Goal: Transaction & Acquisition: Purchase product/service

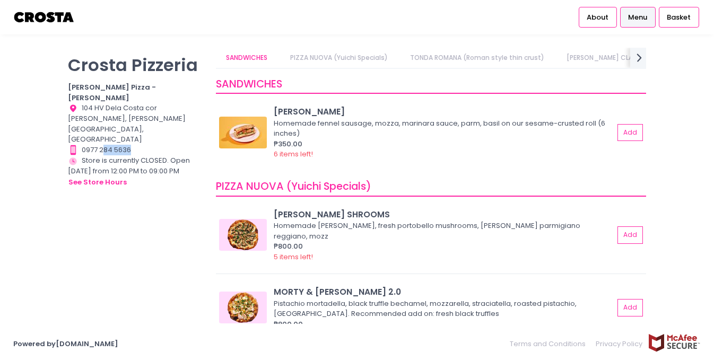
drag, startPoint x: 135, startPoint y: 115, endPoint x: 101, endPoint y: 114, distance: 34.0
click at [103, 145] on div "Contact Number Created with Sketch. 0977 284 5636" at bounding box center [135, 150] width 135 height 11
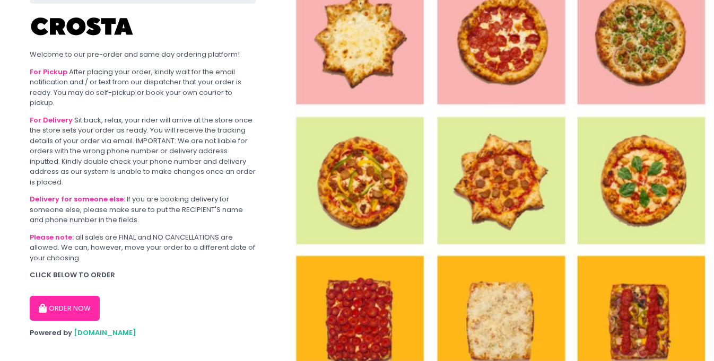
scroll to position [101, 0]
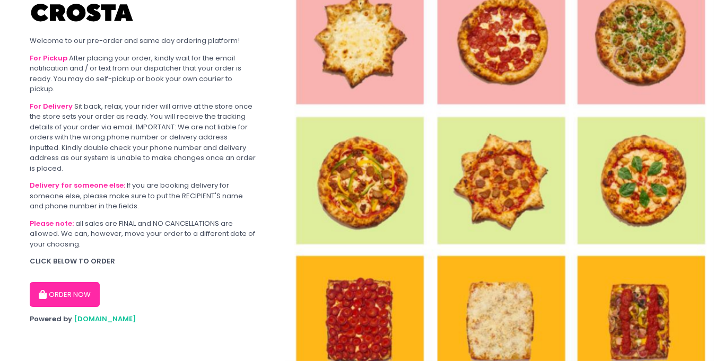
click at [54, 302] on button "ORDER NOW" at bounding box center [65, 294] width 70 height 25
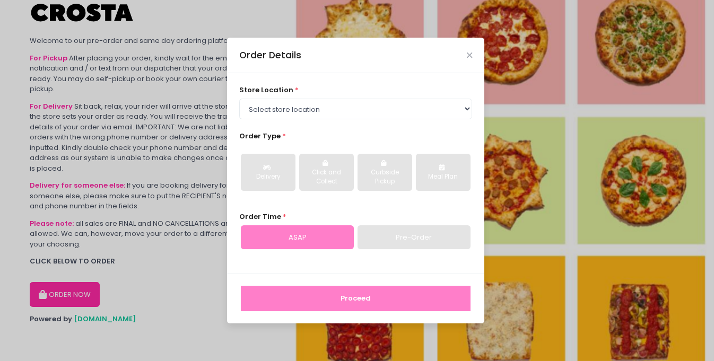
click at [323, 119] on div "store location * Select store location Crosta Pizza - Salcedo Crosta Pizza - Sa…" at bounding box center [355, 173] width 257 height 200
click at [317, 114] on select "Select store location Crosta Pizza - Salcedo Crosta Pizza - San Juan" at bounding box center [355, 109] width 233 height 20
select select "65090bae48156caed44a5eb4"
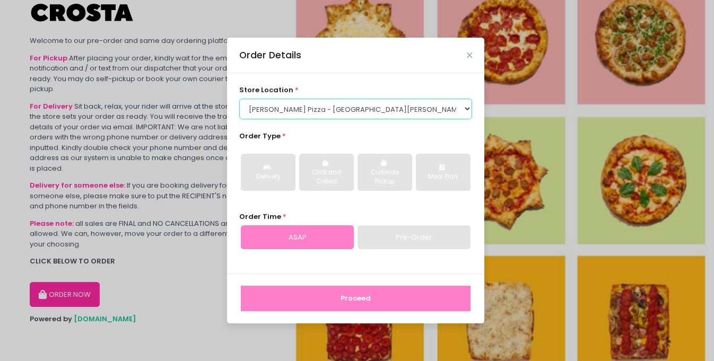
click at [239, 99] on select "Select store location Crosta Pizza - Salcedo Crosta Pizza - San Juan" at bounding box center [355, 109] width 233 height 20
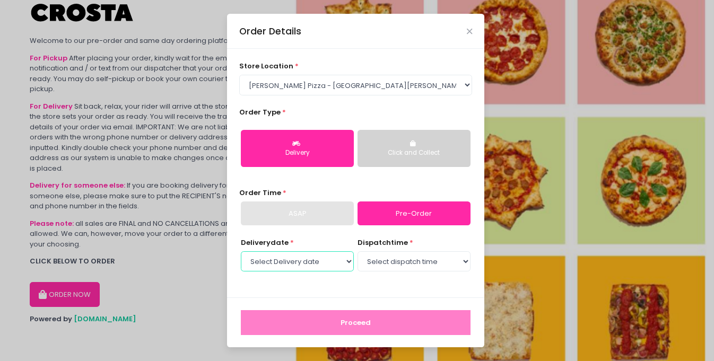
click at [315, 256] on select "Select Delivery date Wednesday, Sep 10th Thursday, Sep 11th Friday, Sep 12th Sa…" at bounding box center [297, 261] width 113 height 20
select select "2025-09-10"
click at [241, 251] on select "Select Delivery date Wednesday, Sep 10th Thursday, Sep 11th Friday, Sep 12th Sa…" at bounding box center [297, 261] width 113 height 20
click at [372, 267] on select "Select dispatch time 12:00 PM - 12:30 PM 12:30 PM - 01:00 PM 01:00 PM - 01:30 P…" at bounding box center [413, 261] width 113 height 20
select select "12:00"
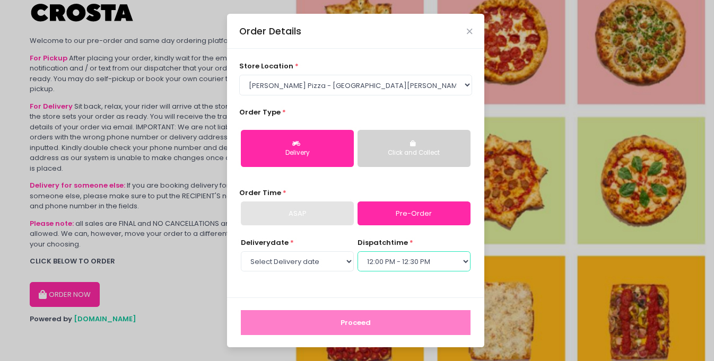
click at [357, 251] on select "Select dispatch time 12:00 PM - 12:30 PM 12:30 PM - 01:00 PM 01:00 PM - 01:30 P…" at bounding box center [413, 261] width 113 height 20
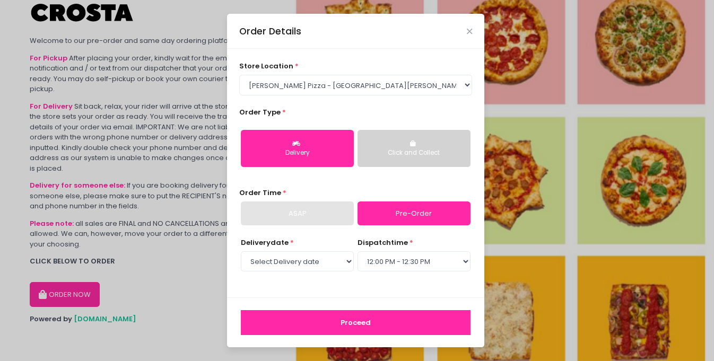
click at [338, 316] on button "Proceed" at bounding box center [356, 322] width 230 height 25
